Goal: Information Seeking & Learning: Learn about a topic

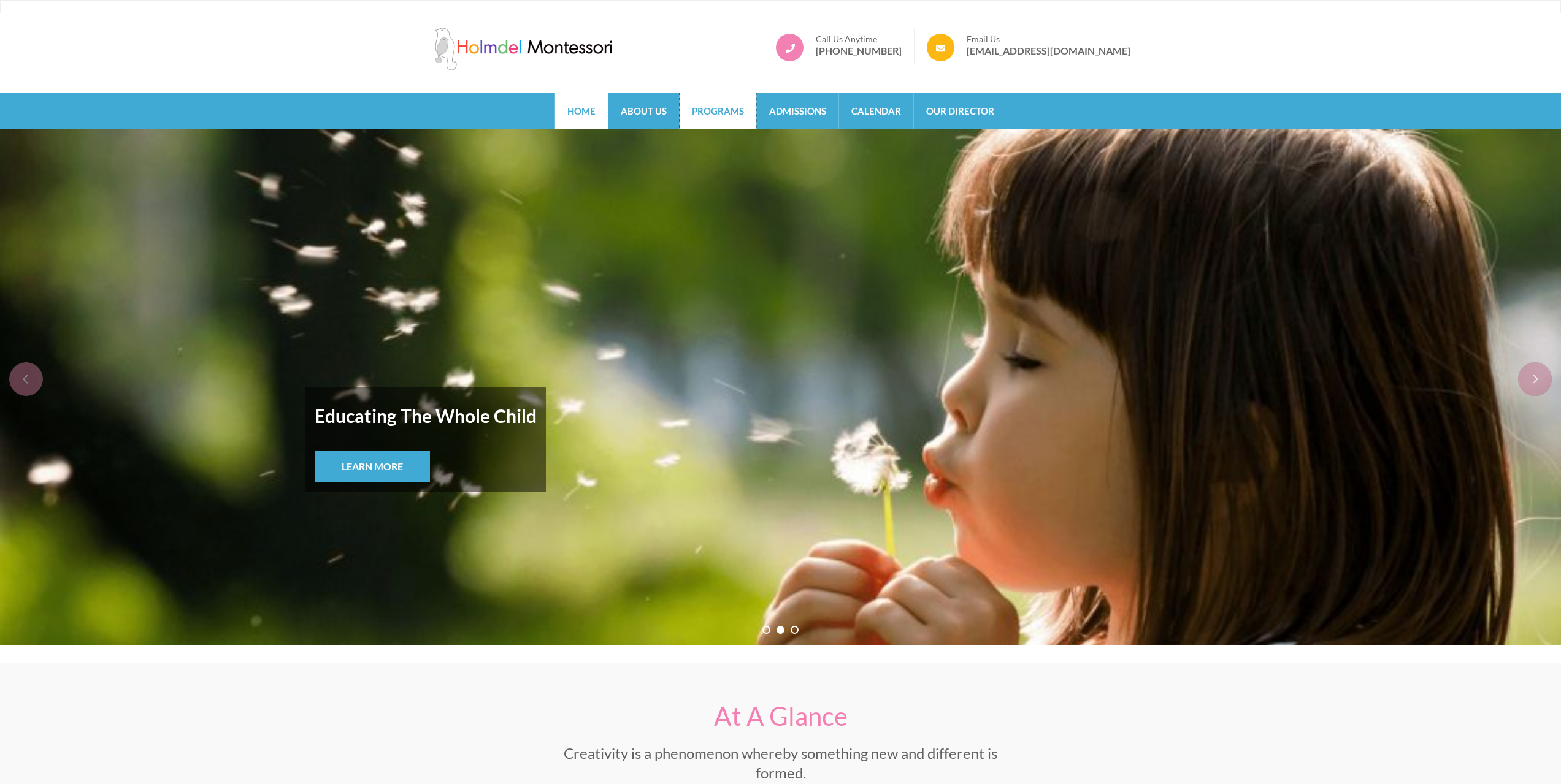
click at [725, 114] on link "Programs" at bounding box center [718, 110] width 76 height 35
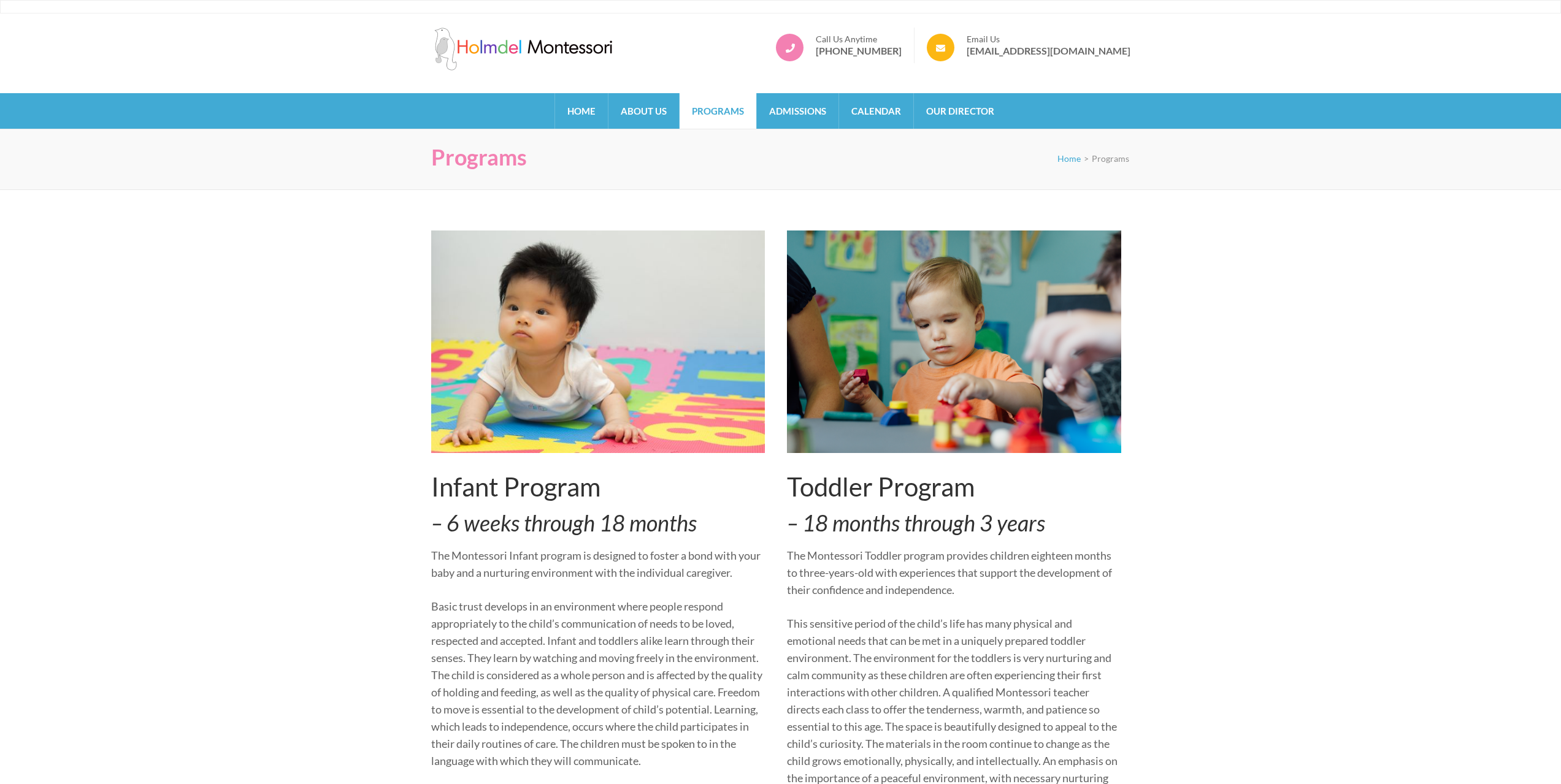
click at [896, 499] on h2 "Toddler Program" at bounding box center [954, 486] width 334 height 31
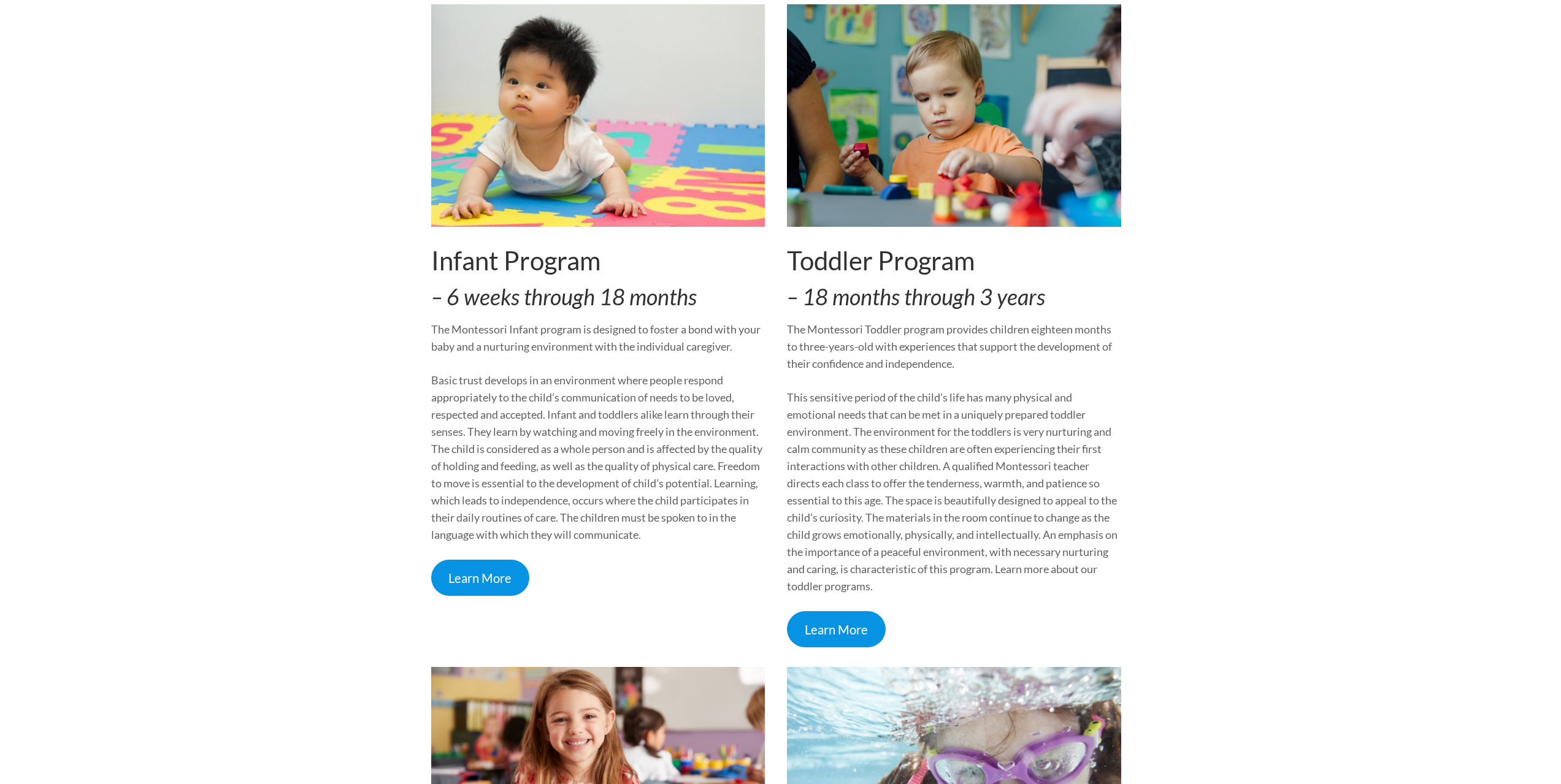
scroll to position [245, 0]
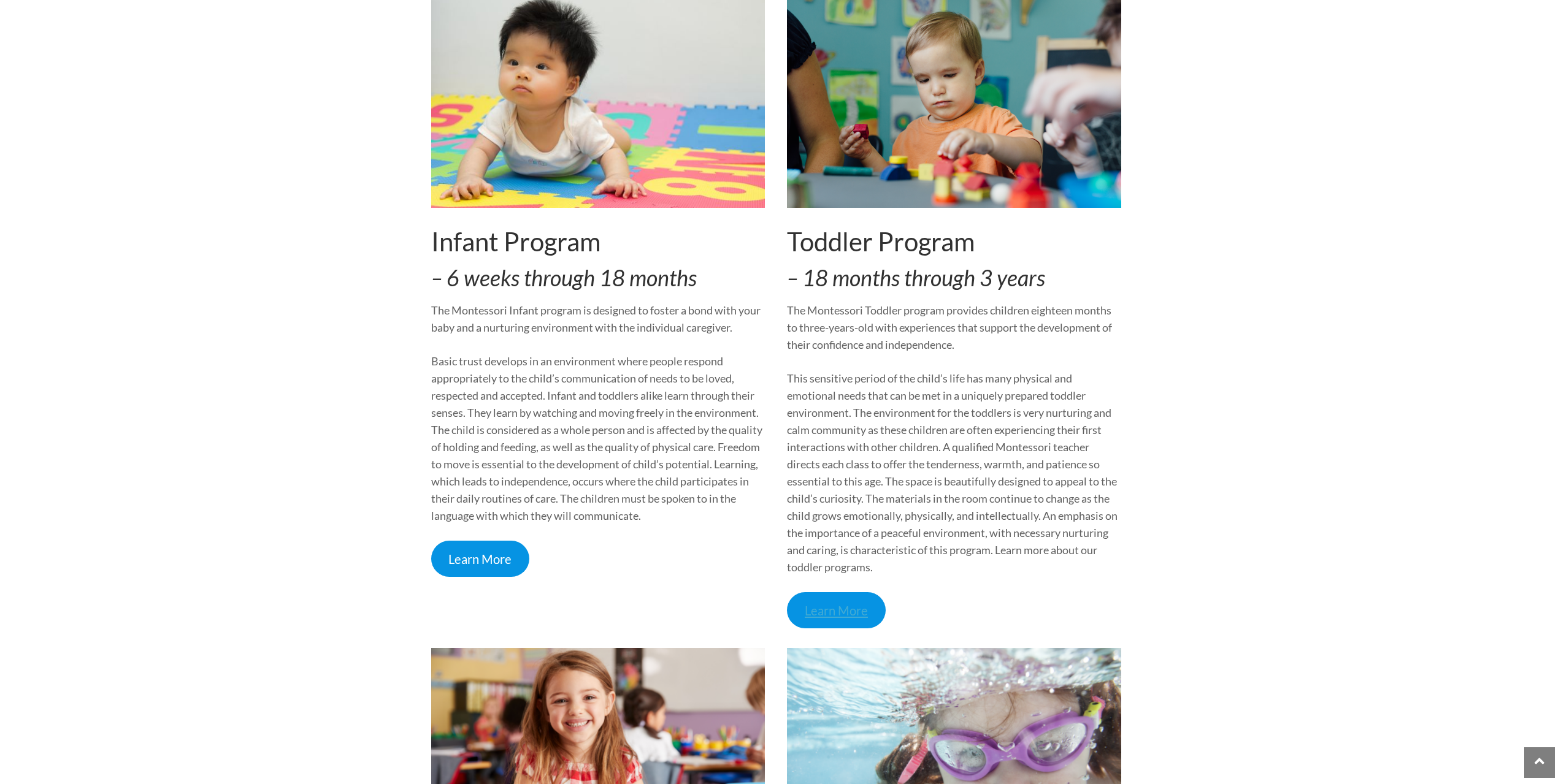
click at [856, 610] on link "Learn More" at bounding box center [836, 610] width 99 height 36
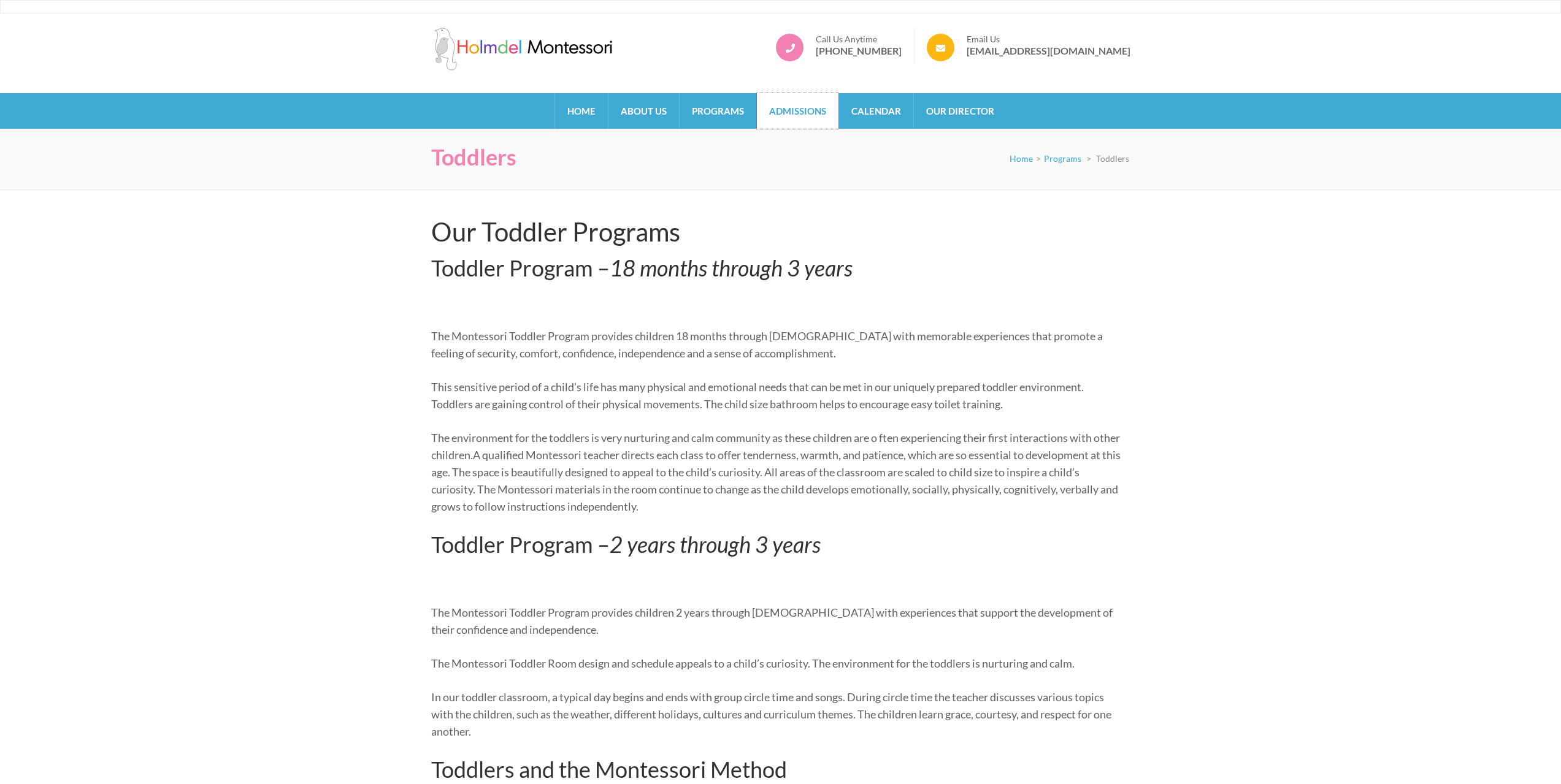
click at [789, 114] on link "Admissions" at bounding box center [798, 110] width 82 height 35
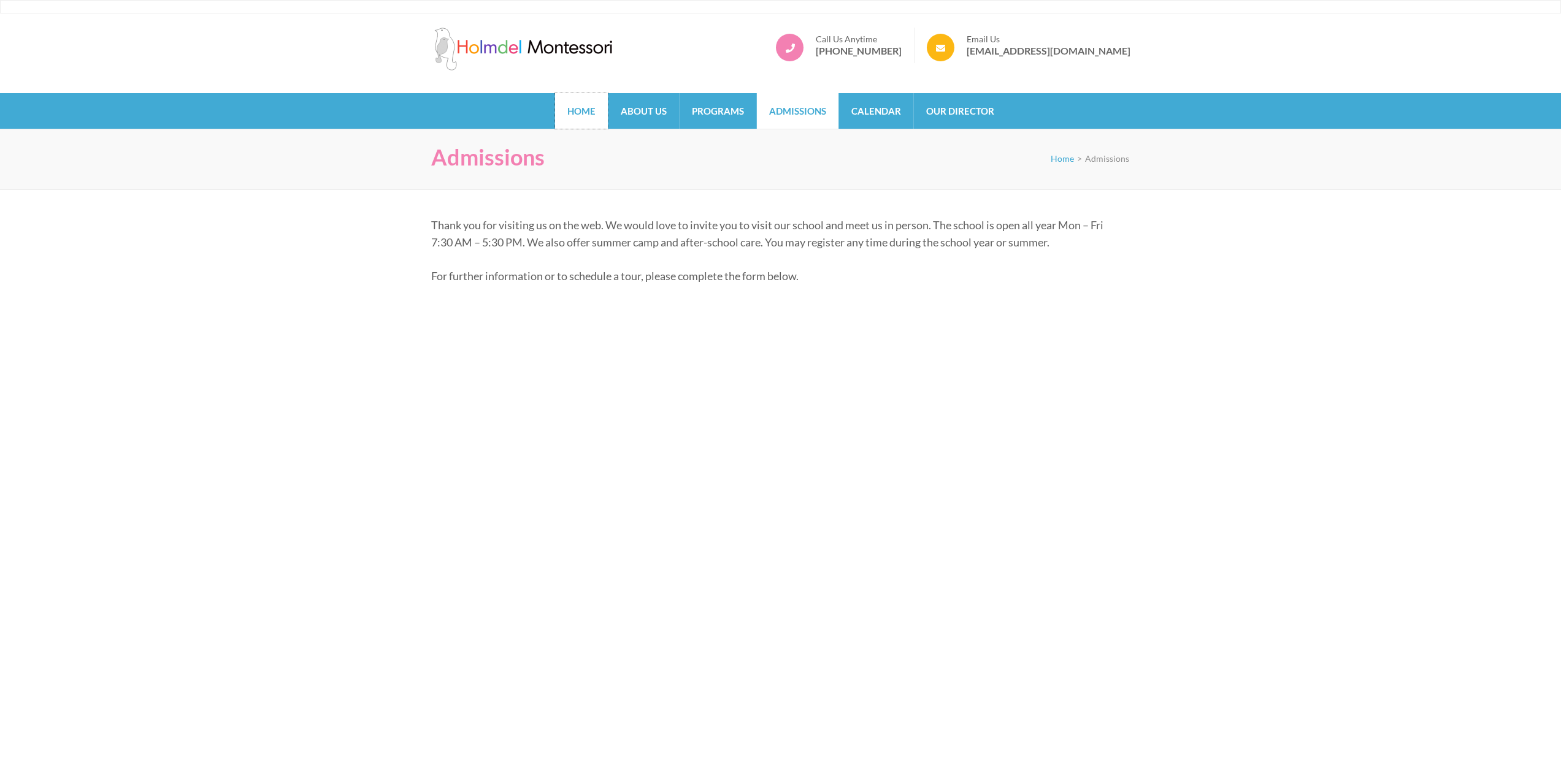
click at [589, 119] on link "Home" at bounding box center [582, 110] width 53 height 35
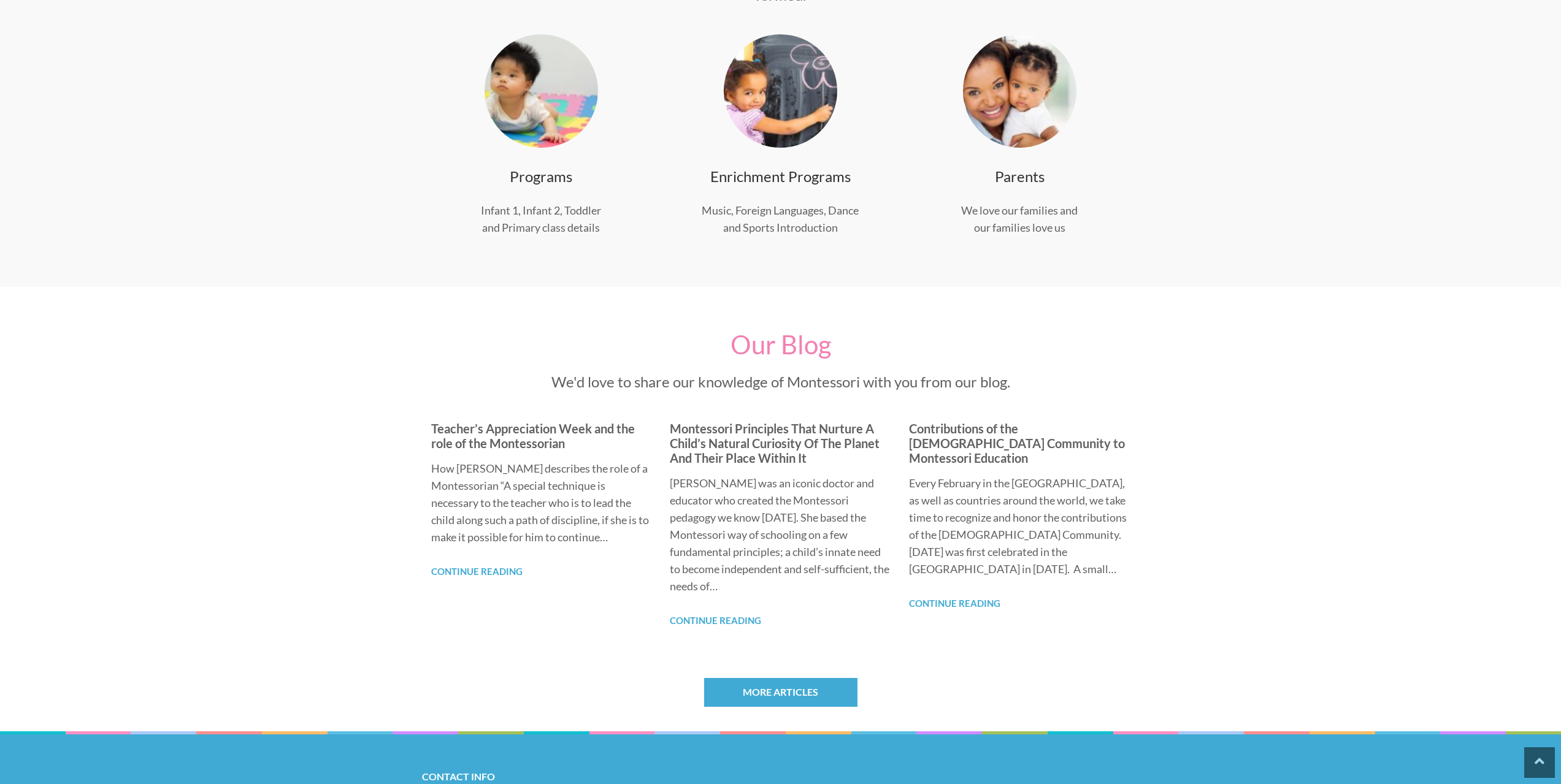
scroll to position [797, 0]
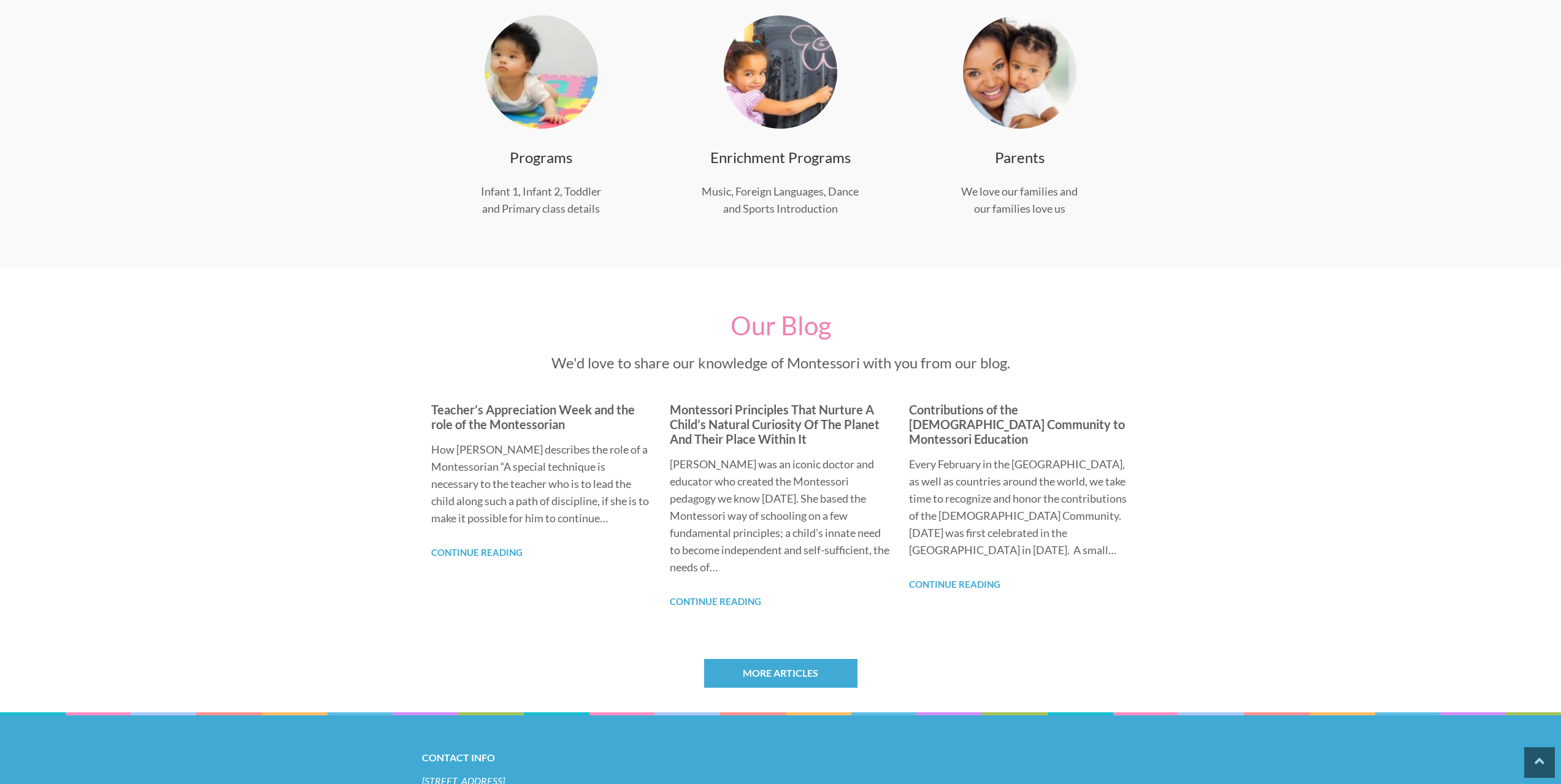
click at [1284, 480] on section "Our Blog We'd love to share our knowledge of Montessori with you from our blog.…" at bounding box center [780, 490] width 1561 height 445
